Goal: Task Accomplishment & Management: Complete application form

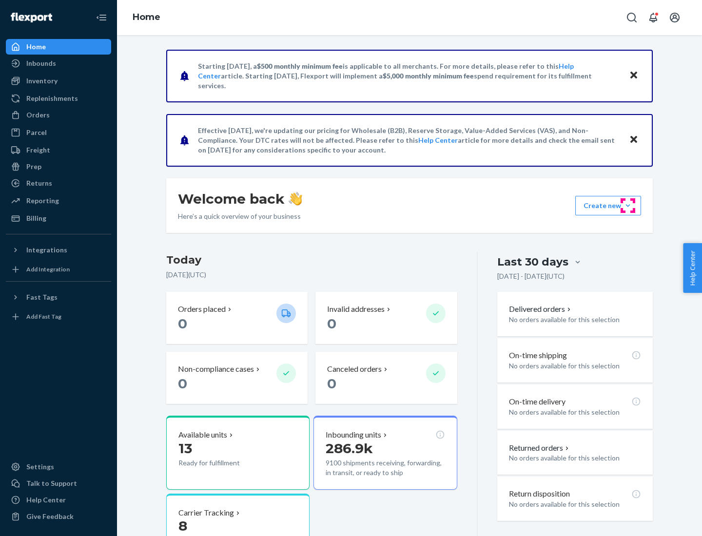
click at [628, 206] on button "Create new Create new inbound Create new order Create new product" at bounding box center [608, 206] width 66 height 20
click at [59, 63] on div "Inbounds" at bounding box center [58, 64] width 103 height 14
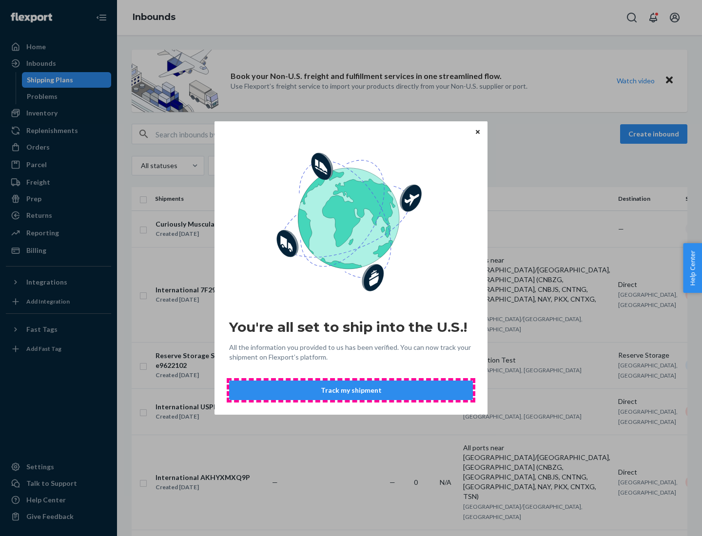
click at [351, 391] on button "Track my shipment" at bounding box center [351, 391] width 244 height 20
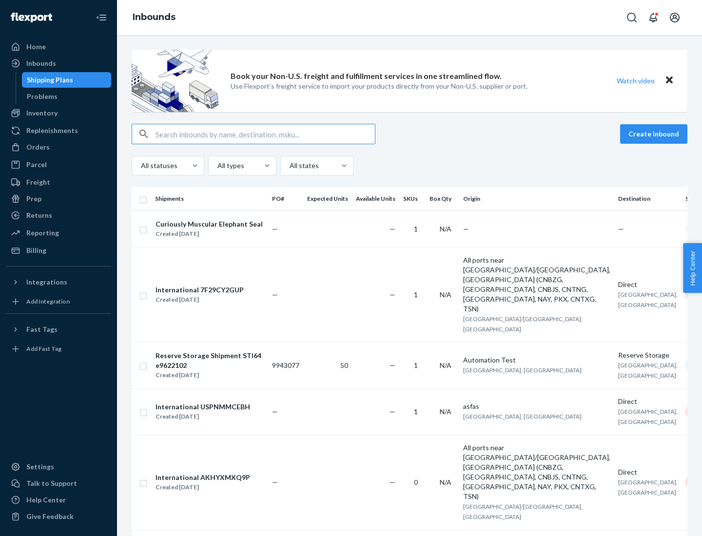
click at [655, 134] on button "Create inbound" at bounding box center [653, 134] width 67 height 20
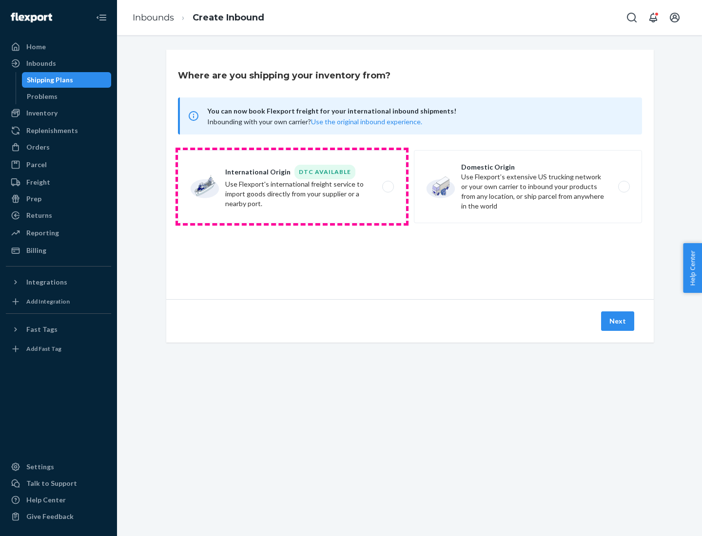
click at [292, 187] on label "International Origin DTC Available Use Flexport's international freight service…" at bounding box center [292, 186] width 228 height 73
click at [388, 187] on input "International Origin DTC Available Use Flexport's international freight service…" at bounding box center [391, 187] width 6 height 6
radio input "true"
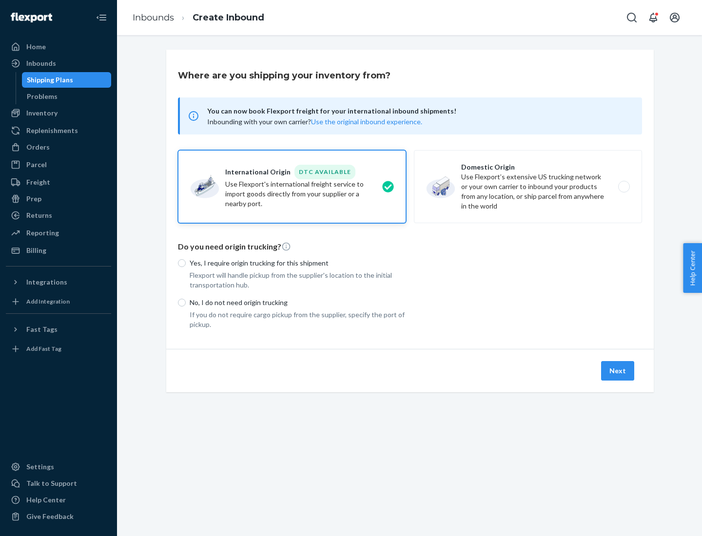
click at [298, 302] on p "No, I do not need origin trucking" at bounding box center [298, 303] width 217 height 10
click at [186, 302] on input "No, I do not need origin trucking" at bounding box center [182, 303] width 8 height 8
radio input "true"
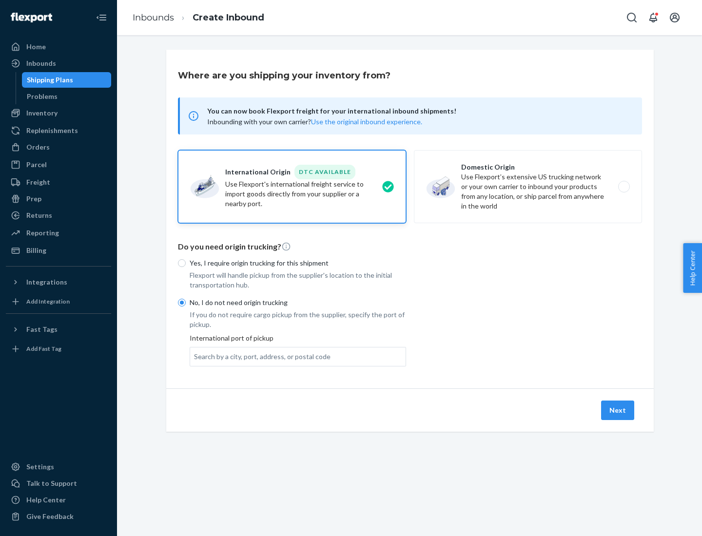
click at [260, 356] on div "Search by a city, port, address, or postal code" at bounding box center [262, 357] width 137 height 10
click at [195, 356] on input "Search by a city, port, address, or postal code" at bounding box center [194, 357] width 1 height 10
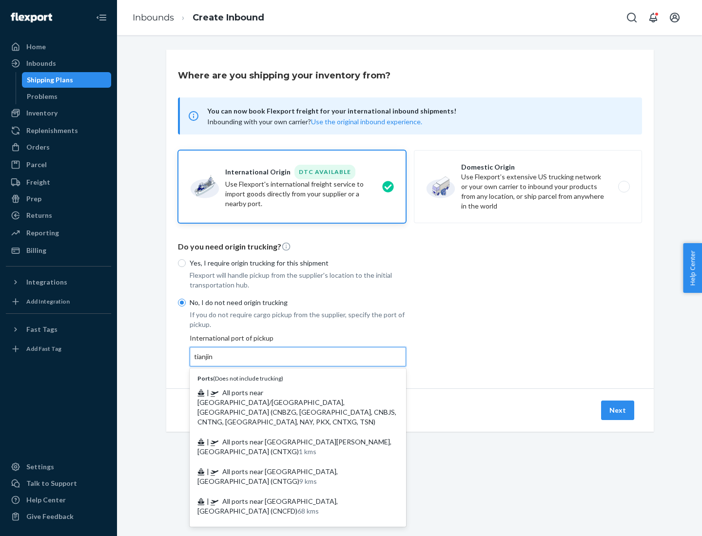
click at [288, 393] on span "| All ports near [GEOGRAPHIC_DATA]/[GEOGRAPHIC_DATA], [GEOGRAPHIC_DATA] (CNBZG,…" at bounding box center [296, 408] width 199 height 38
click at [214, 362] on input "tianjin" at bounding box center [204, 357] width 20 height 10
type input "All ports near [GEOGRAPHIC_DATA]/[GEOGRAPHIC_DATA], [GEOGRAPHIC_DATA] (CNBZG, […"
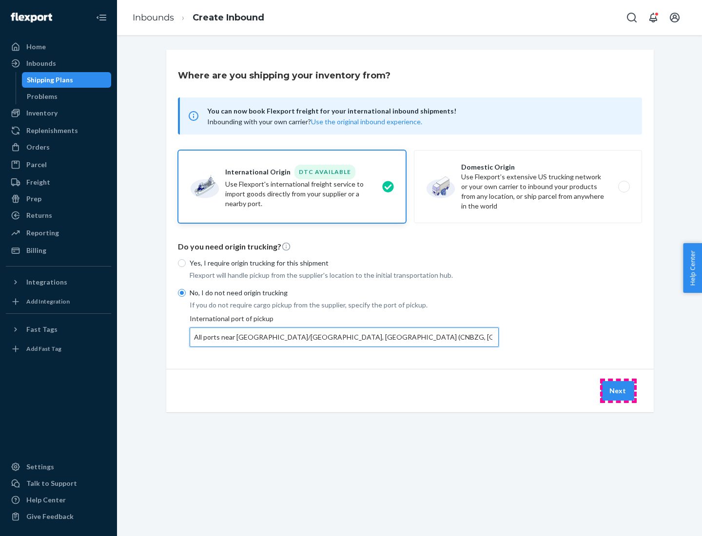
click at [618, 391] on button "Next" at bounding box center [617, 391] width 33 height 20
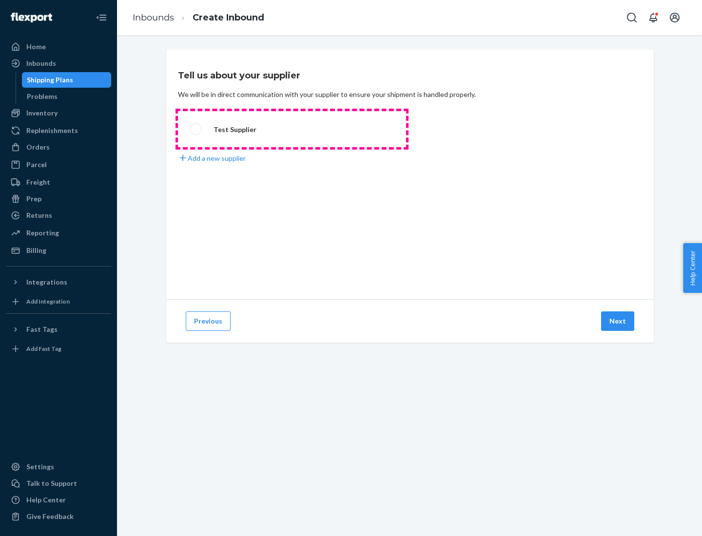
click at [292, 129] on label "Test Supplier" at bounding box center [292, 129] width 228 height 36
click at [197, 129] on input "Test Supplier" at bounding box center [193, 129] width 6 height 6
radio input "true"
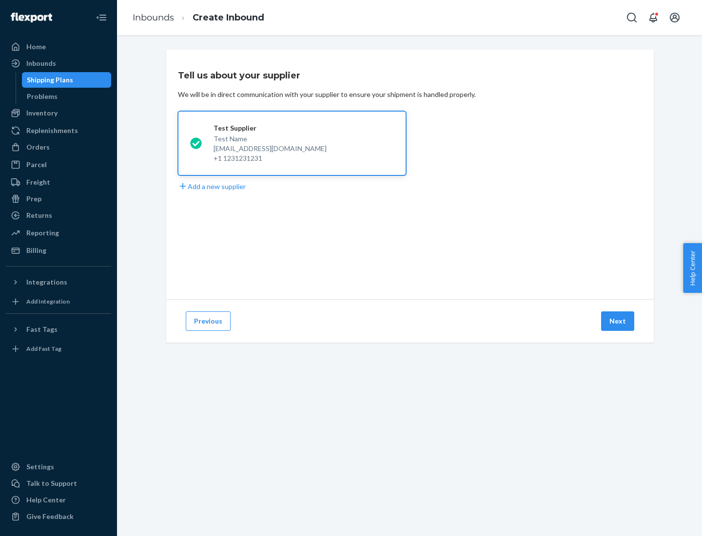
click at [618, 321] on button "Next" at bounding box center [617, 322] width 33 height 20
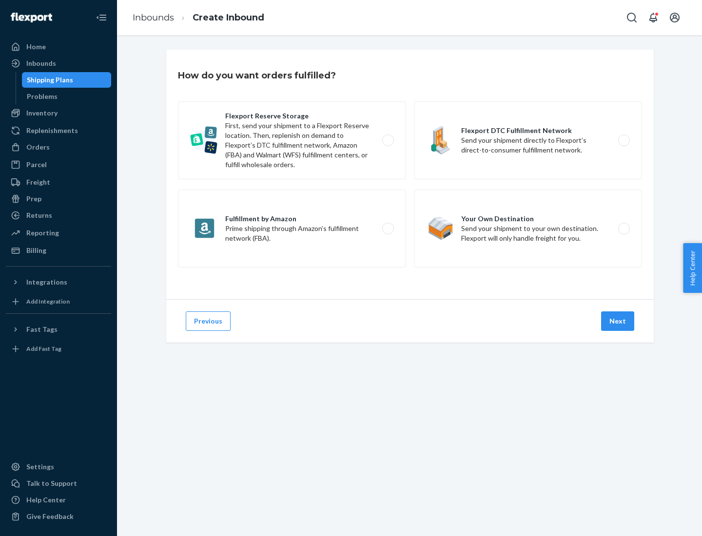
click at [292, 140] on label "Flexport Reserve Storage First, send your shipment to a Flexport Reserve locati…" at bounding box center [292, 140] width 228 height 78
click at [388, 140] on input "Flexport Reserve Storage First, send your shipment to a Flexport Reserve locati…" at bounding box center [391, 141] width 6 height 6
radio input "true"
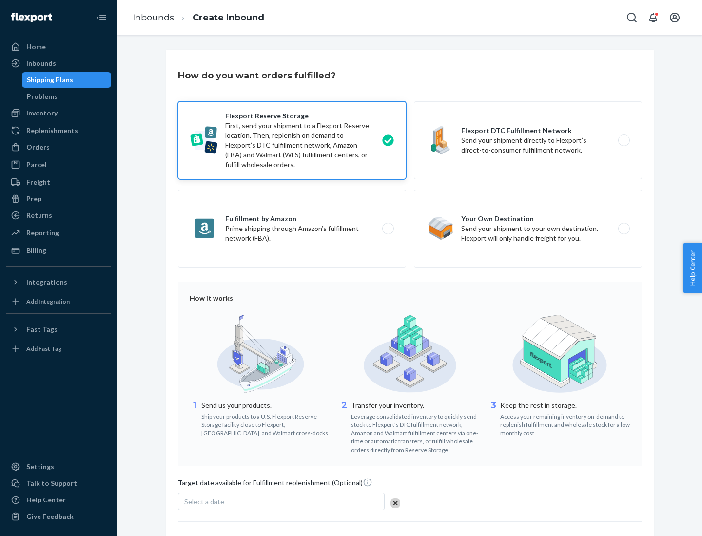
scroll to position [80, 0]
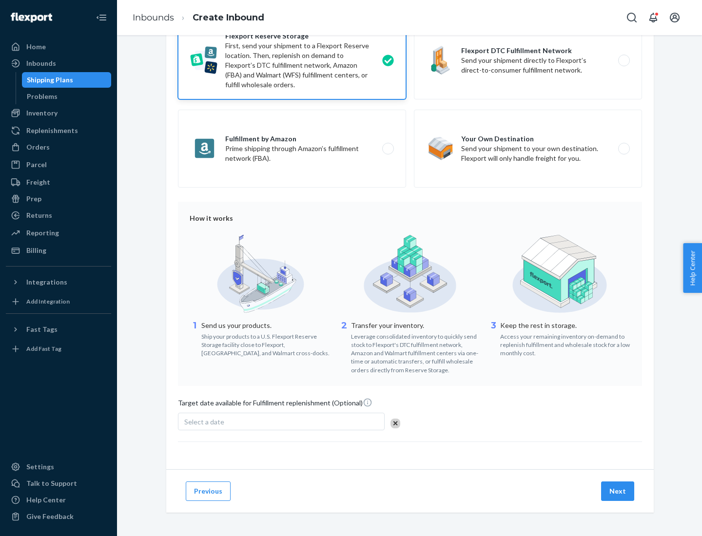
click at [618, 491] on button "Next" at bounding box center [617, 492] width 33 height 20
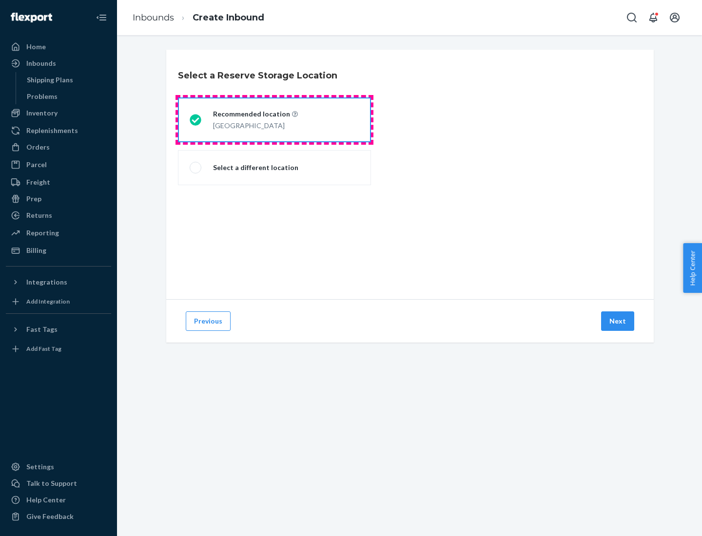
click at [275, 120] on div "[GEOGRAPHIC_DATA]" at bounding box center [255, 125] width 85 height 12
click at [196, 120] on input "Recommended location [GEOGRAPHIC_DATA]" at bounding box center [193, 120] width 6 height 6
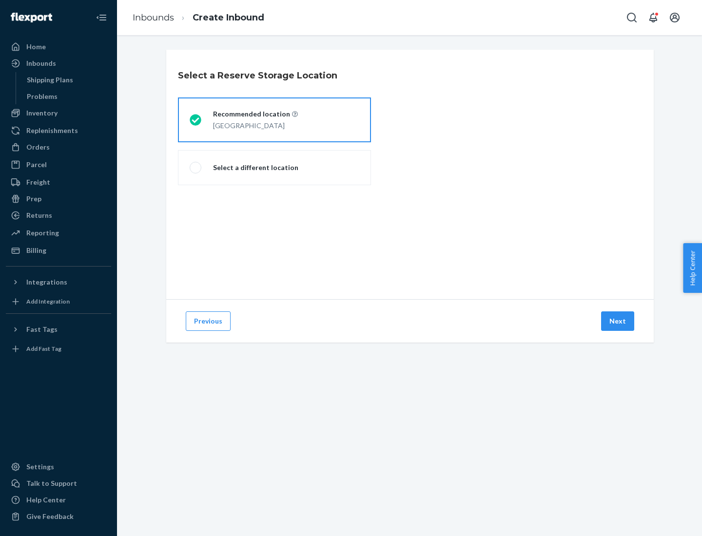
click at [618, 321] on button "Next" at bounding box center [617, 322] width 33 height 20
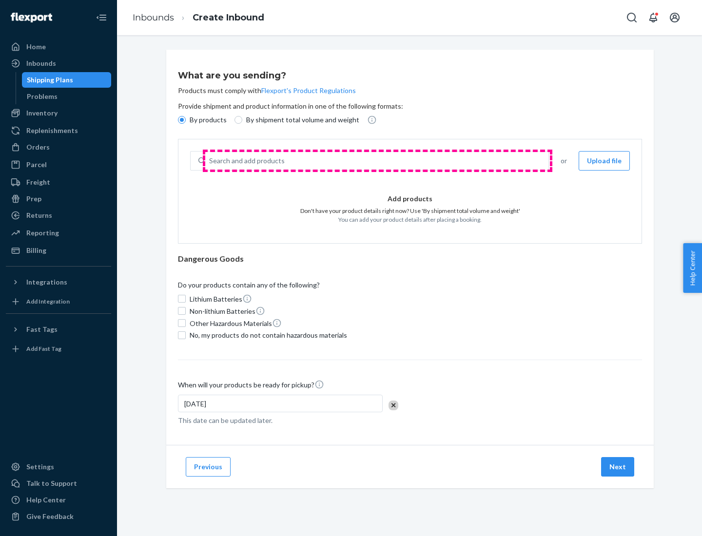
click at [377, 161] on div "Search and add products" at bounding box center [376, 161] width 343 height 18
click at [210, 161] on input "Search and add products" at bounding box center [209, 161] width 1 height 10
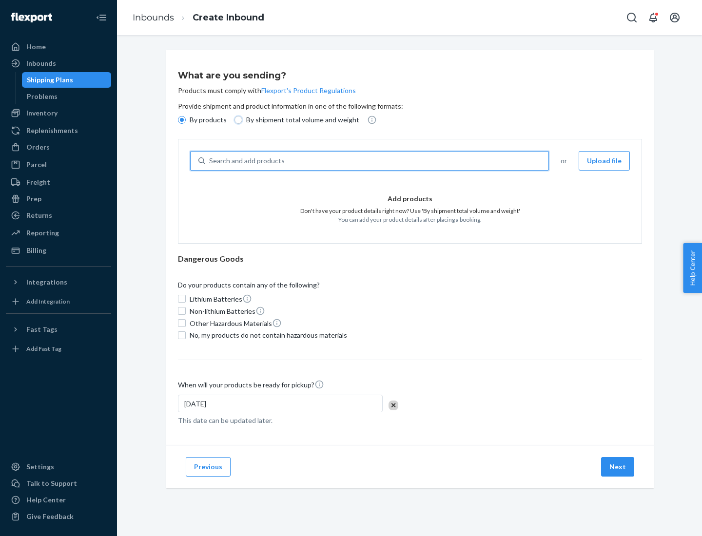
click at [237, 120] on input "By shipment total volume and weight" at bounding box center [239, 120] width 8 height 8
radio input "true"
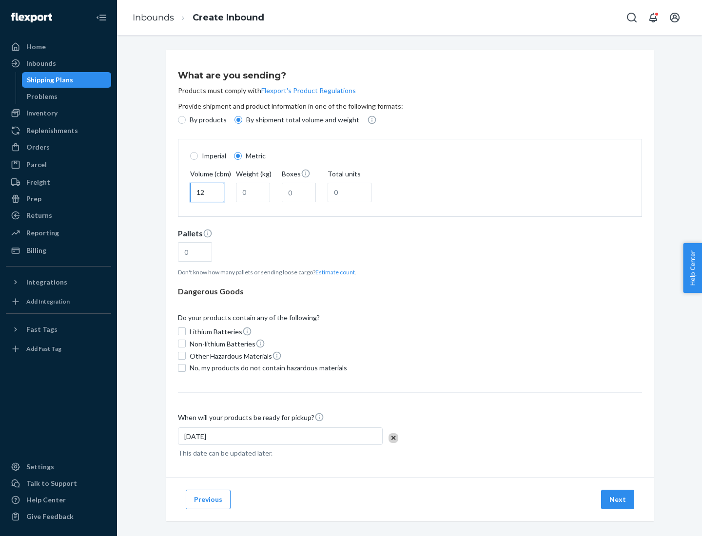
type input "12"
type input "22"
type input "222"
type input "121"
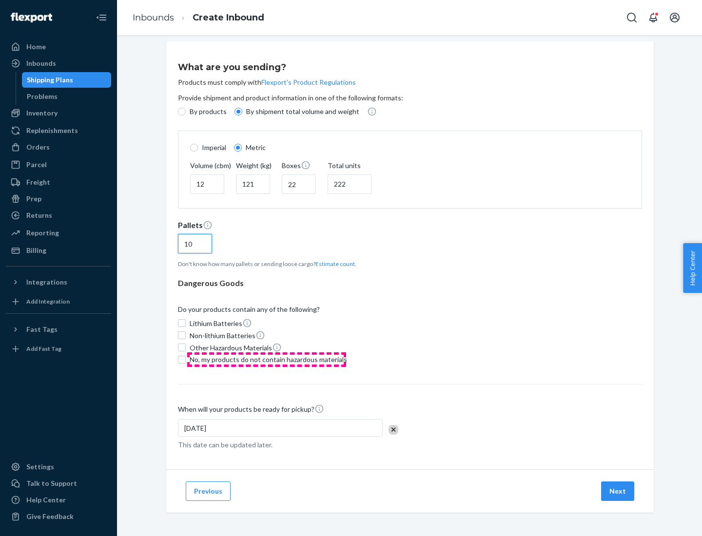
type input "10"
click at [267, 359] on span "No, my products do not contain hazardous materials" at bounding box center [269, 360] width 158 height 10
click at [186, 359] on input "No, my products do not contain hazardous materials" at bounding box center [182, 360] width 8 height 8
checkbox input "true"
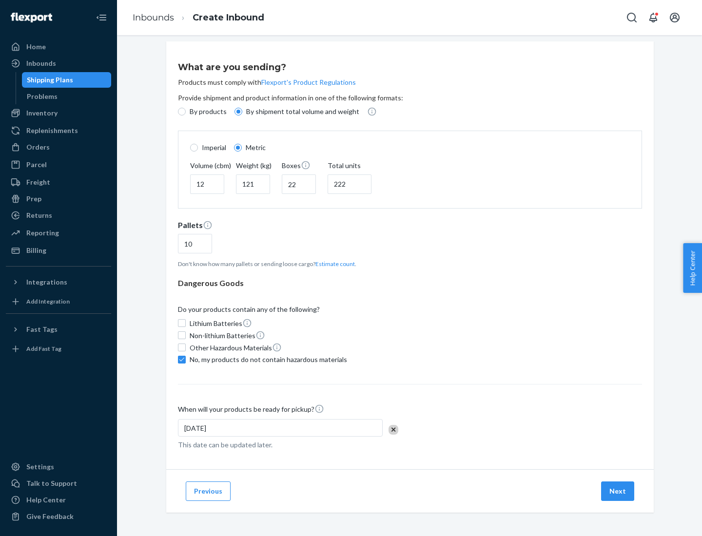
click at [618, 491] on button "Next" at bounding box center [617, 492] width 33 height 20
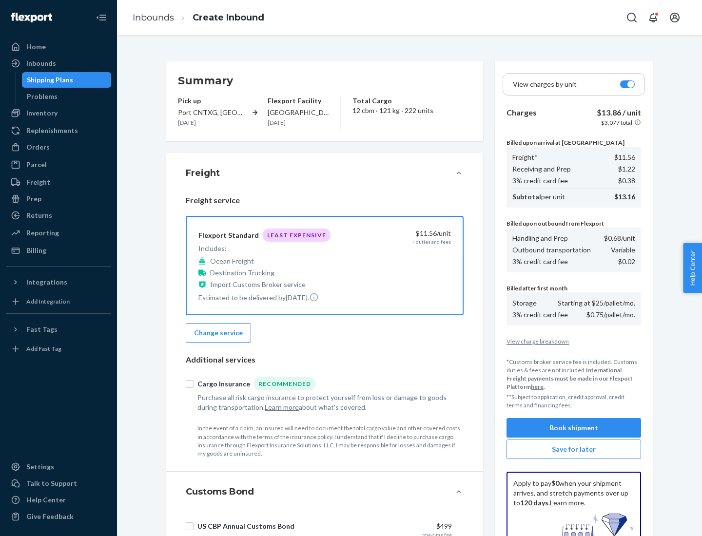
scroll to position [142, 0]
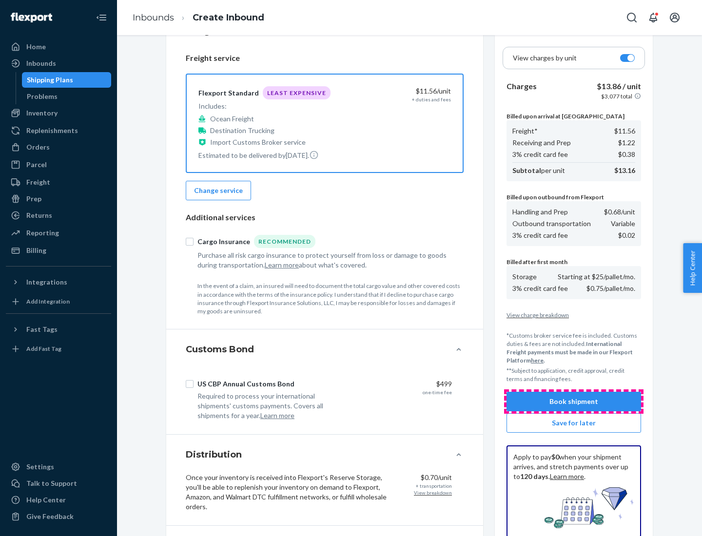
click at [574, 402] on button "Book shipment" at bounding box center [574, 402] width 135 height 20
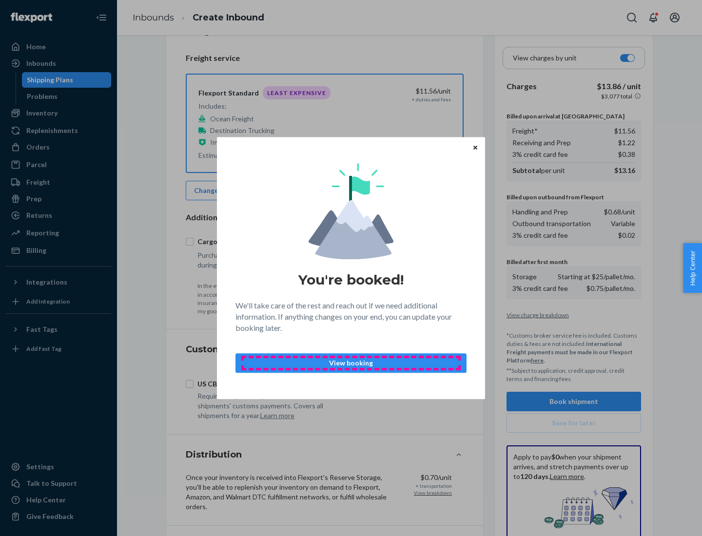
click at [351, 363] on p "View booking" at bounding box center [351, 363] width 215 height 10
